Goal: Find specific page/section: Find specific page/section

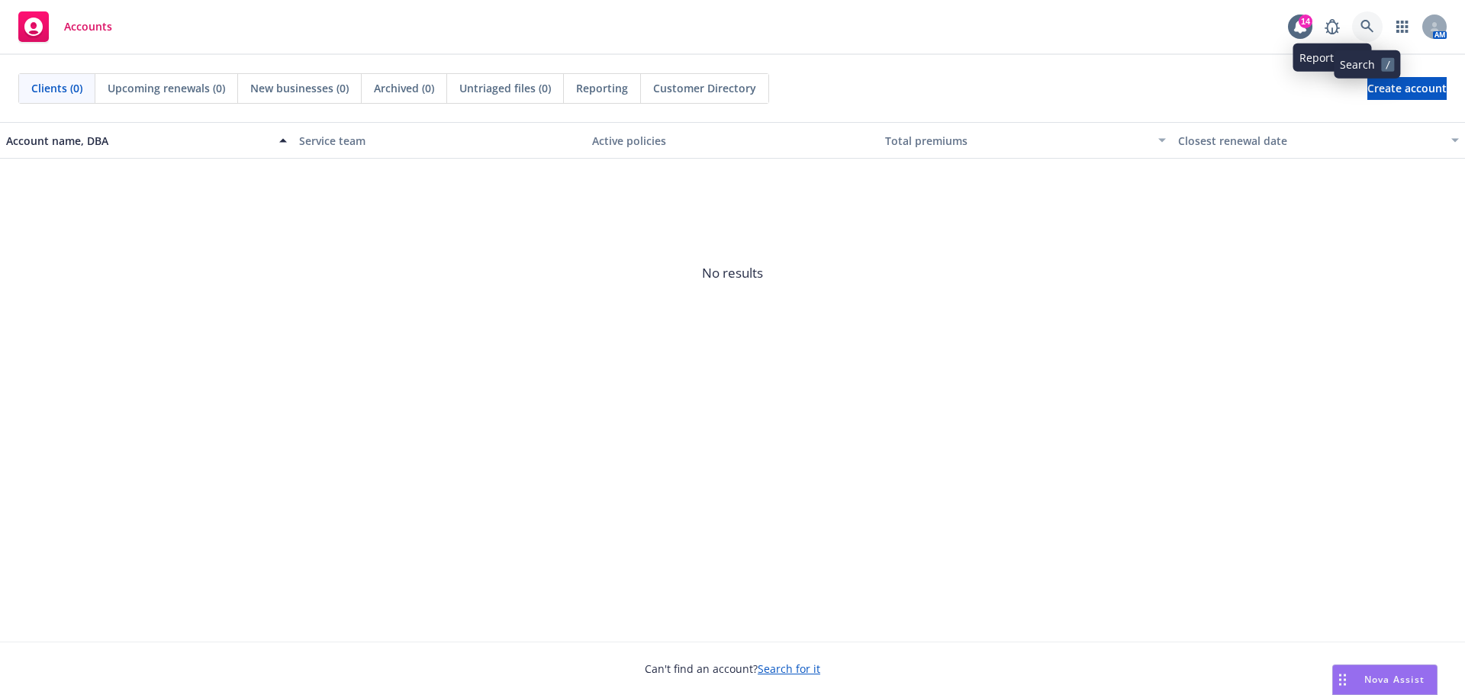
click at [1353, 18] on link at bounding box center [1367, 26] width 31 height 31
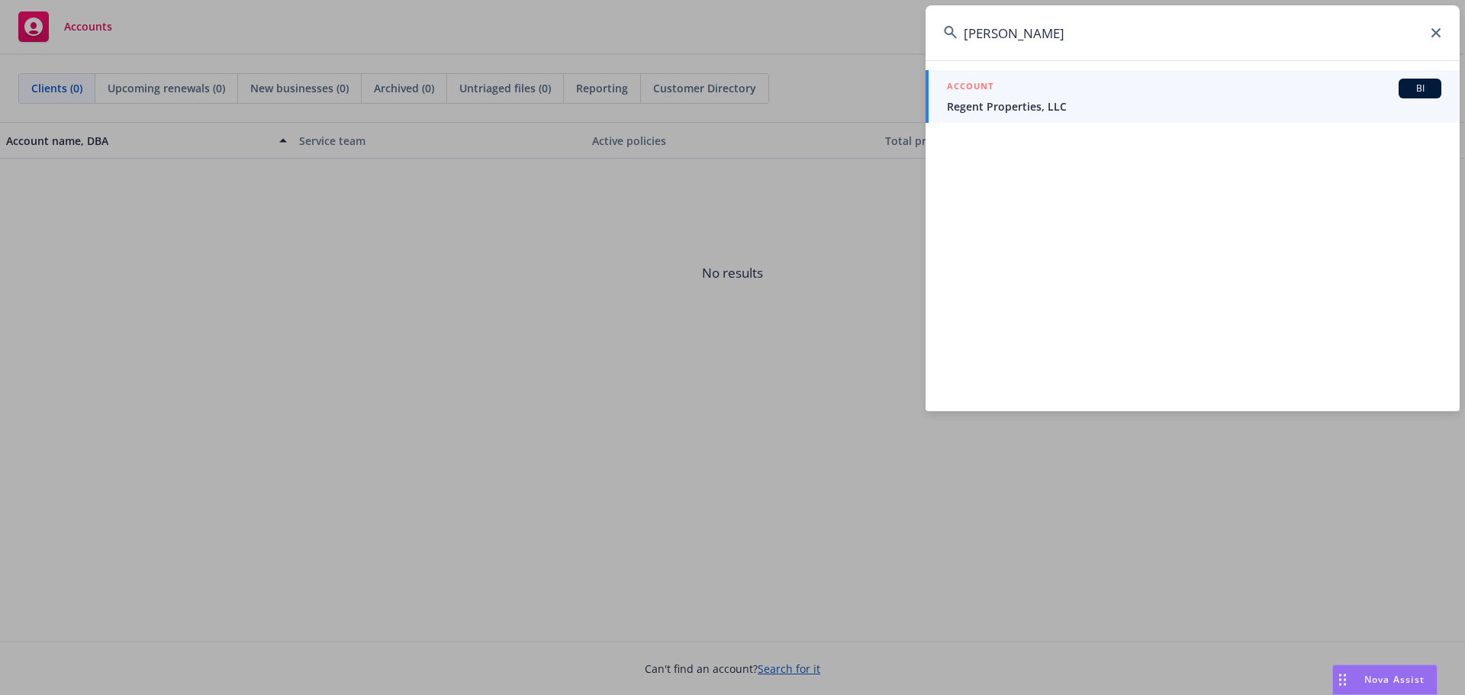
drag, startPoint x: 1096, startPoint y: 35, endPoint x: 945, endPoint y: 32, distance: 151.1
click at [945, 32] on div "[PERSON_NAME]" at bounding box center [1192, 32] width 534 height 55
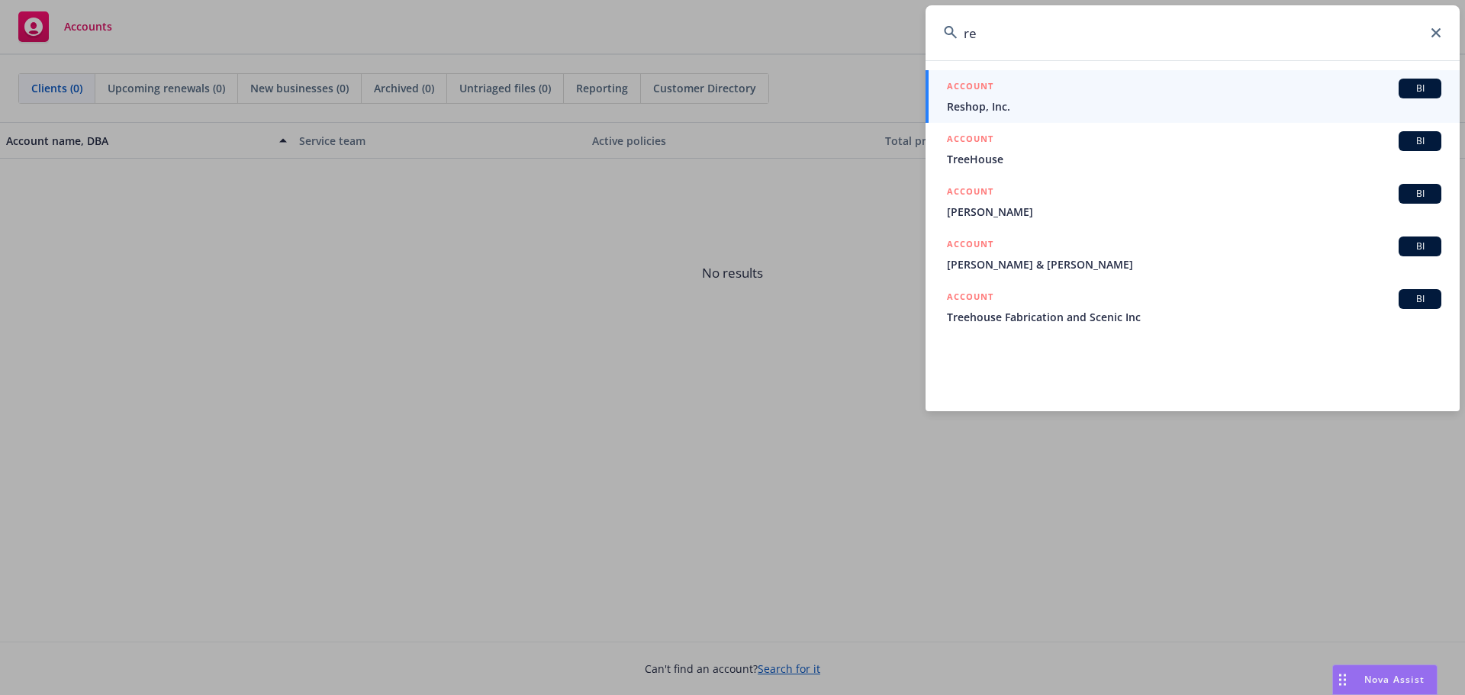
type input "r"
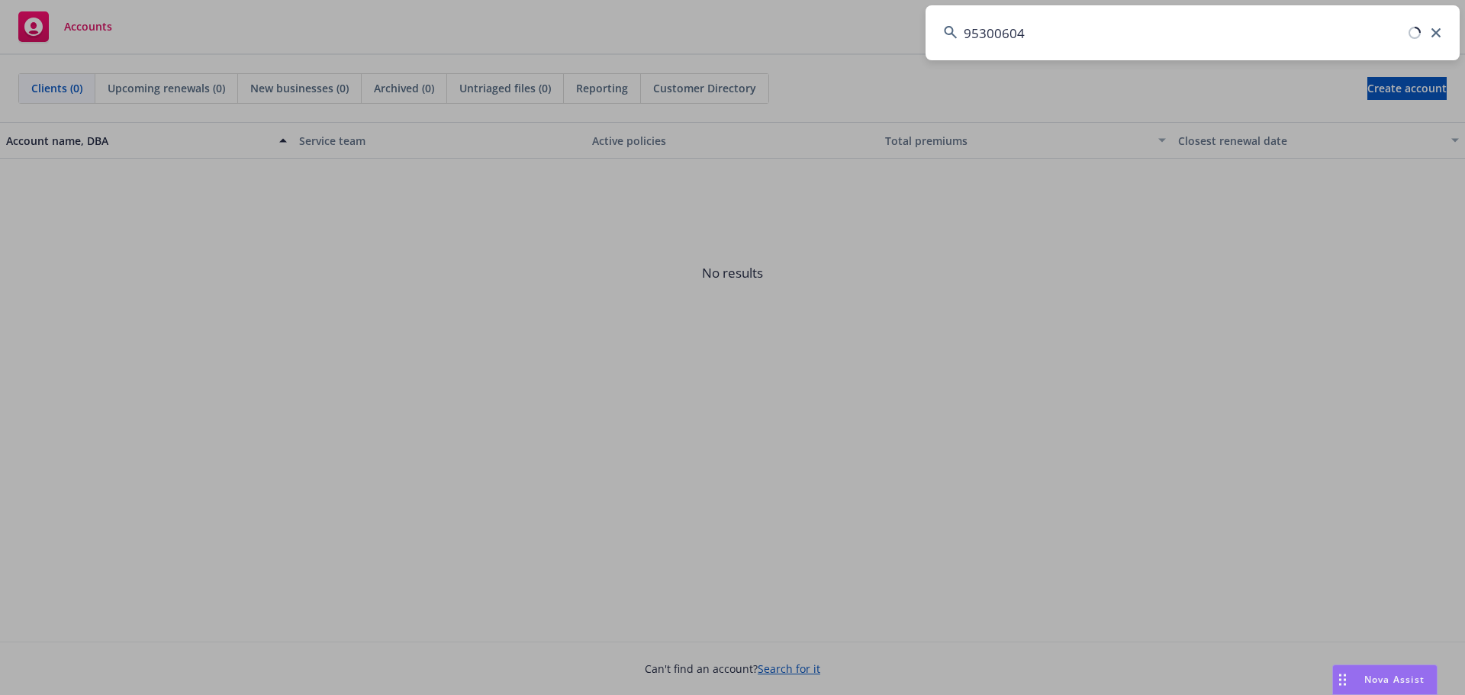
type input "953006040"
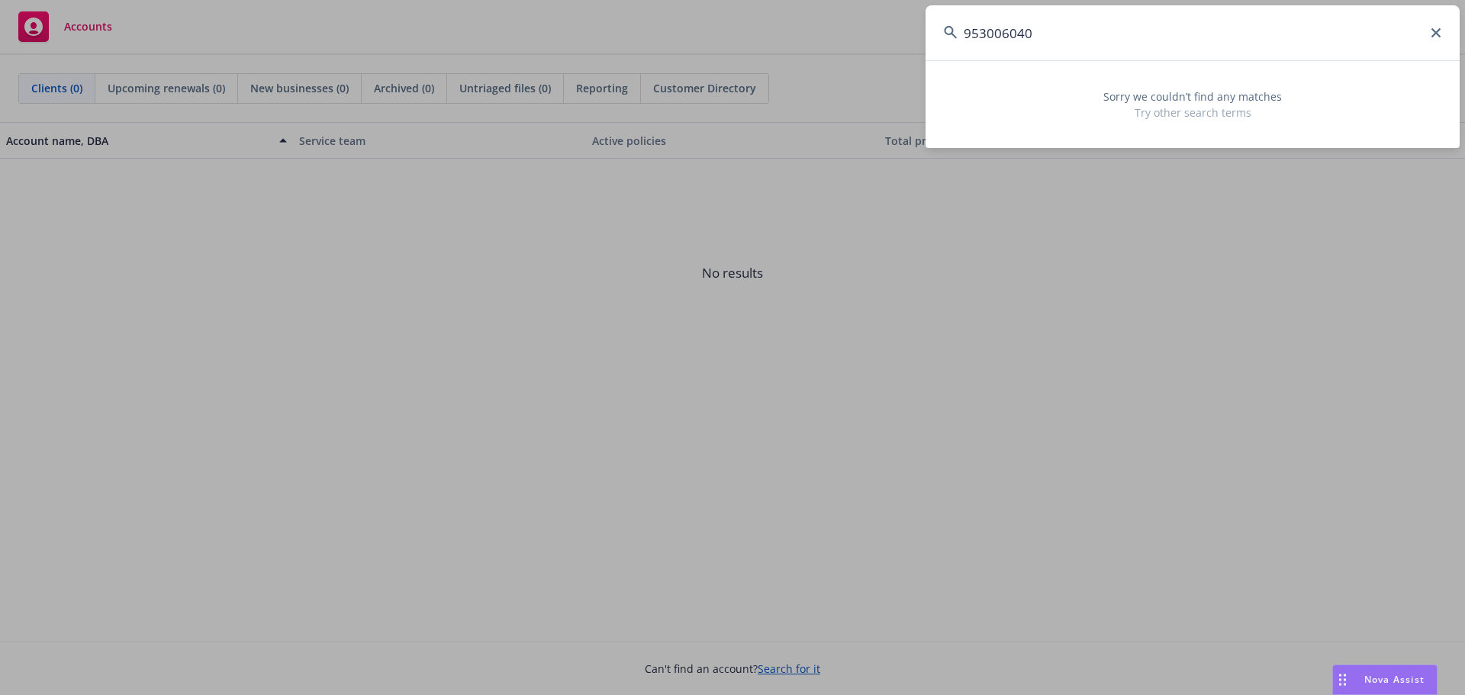
drag, startPoint x: 1058, startPoint y: 43, endPoint x: 791, endPoint y: 6, distance: 269.5
click at [881, 42] on div "953006040 Sorry we couldn’t find any matches Try other search terms" at bounding box center [732, 347] width 1465 height 695
